Goal: Find specific page/section

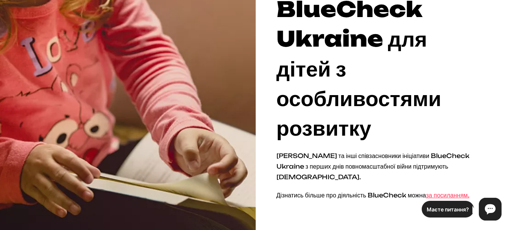
scroll to position [151, 0]
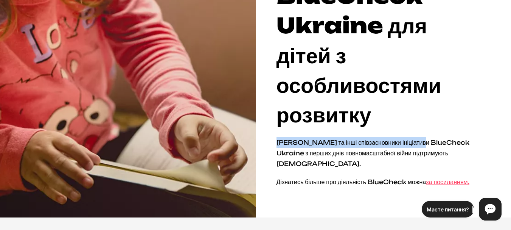
drag, startPoint x: 276, startPoint y: 141, endPoint x: 441, endPoint y: 143, distance: 165.3
click at [457, 140] on div "Стипендійний Фонд від BlueCheck Ukraine для дітей з особливостями розвитку Лієв…" at bounding box center [255, 54] width 511 height 326
copy p "Лієв Шрайбер та інші співзасновники ініціативи"
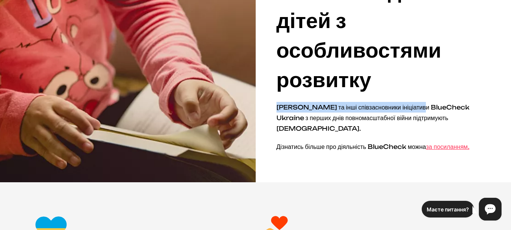
scroll to position [227, 0]
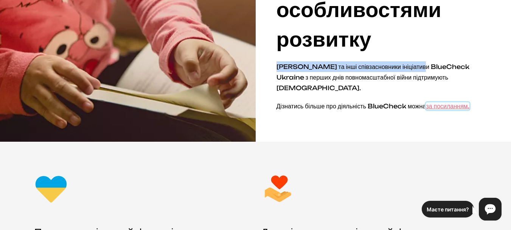
click at [426, 110] on u "за посиланням." at bounding box center [447, 106] width 43 height 8
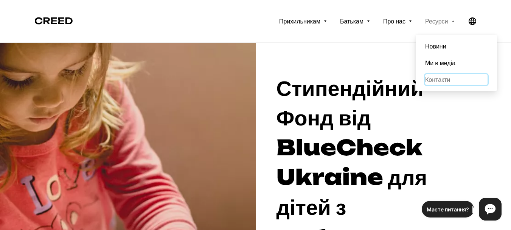
click at [434, 77] on span "Контакти" at bounding box center [456, 79] width 62 height 11
